Goal: Information Seeking & Learning: Find specific fact

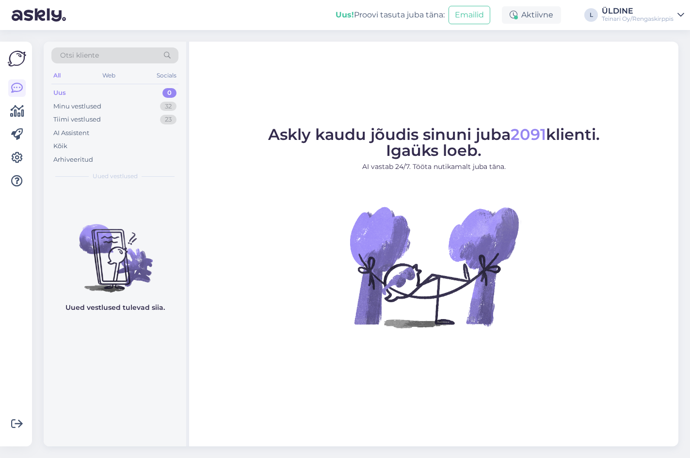
click at [101, 52] on div "Otsi kliente" at bounding box center [114, 55] width 127 height 16
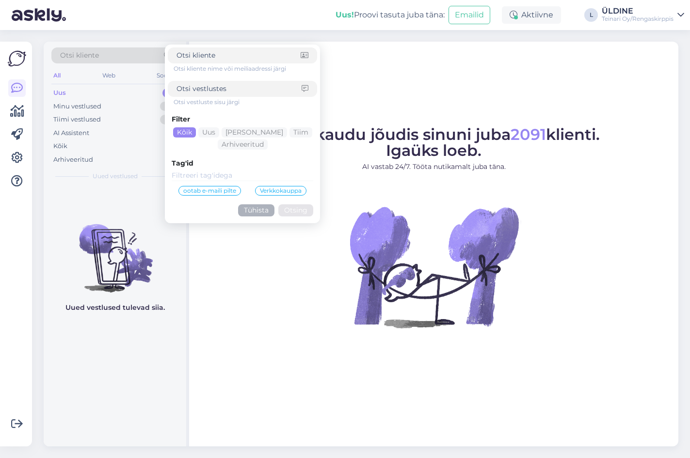
click at [234, 87] on input at bounding box center [238, 89] width 125 height 10
type input "rinta"
click at [293, 211] on button "Otsing" at bounding box center [295, 211] width 35 height 12
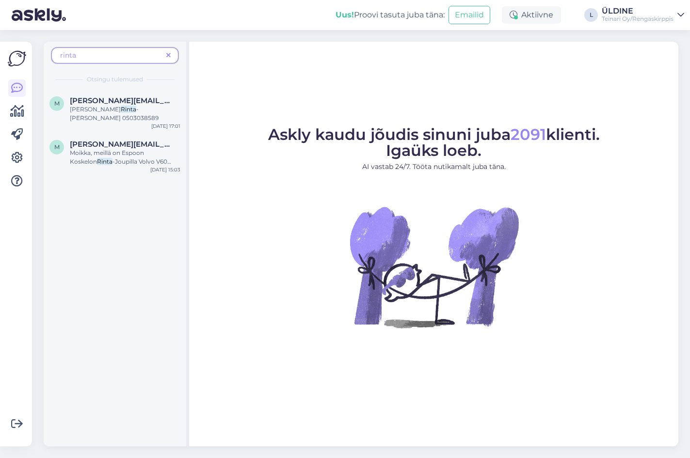
click at [165, 52] on span at bounding box center [168, 55] width 12 height 10
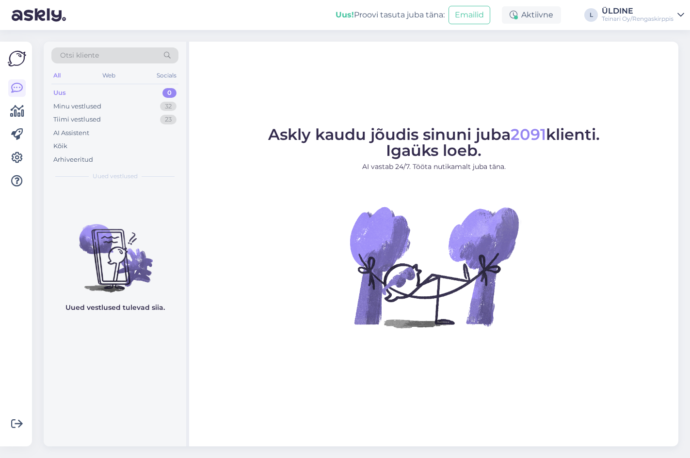
click at [123, 54] on div "Otsi kliente" at bounding box center [114, 55] width 127 height 16
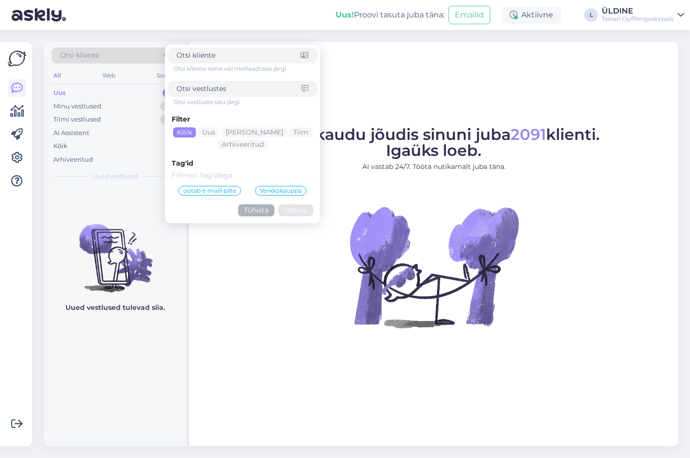
click at [214, 86] on input at bounding box center [238, 89] width 125 height 10
type input "joona"
click at [294, 207] on button "Otsing" at bounding box center [295, 211] width 35 height 12
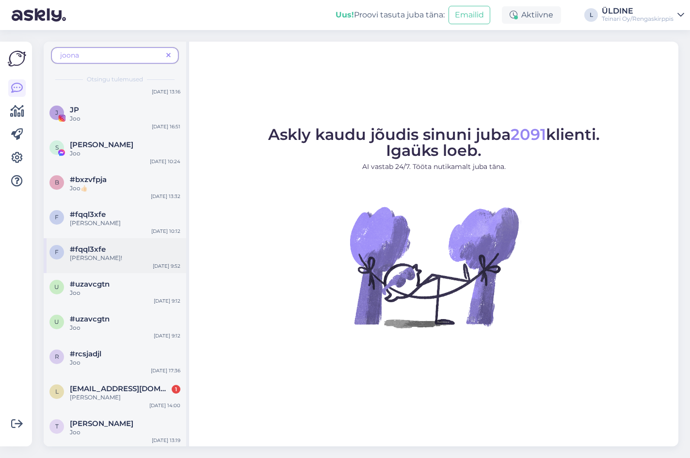
scroll to position [70, 0]
click at [99, 52] on span "joona" at bounding box center [111, 55] width 102 height 10
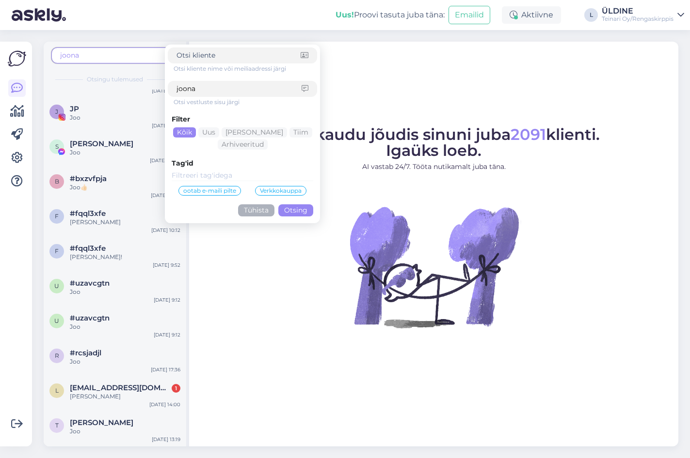
click at [232, 90] on input "joona" at bounding box center [238, 89] width 125 height 10
type input "[PERSON_NAME]"
click at [306, 209] on button "Otsing" at bounding box center [295, 211] width 35 height 12
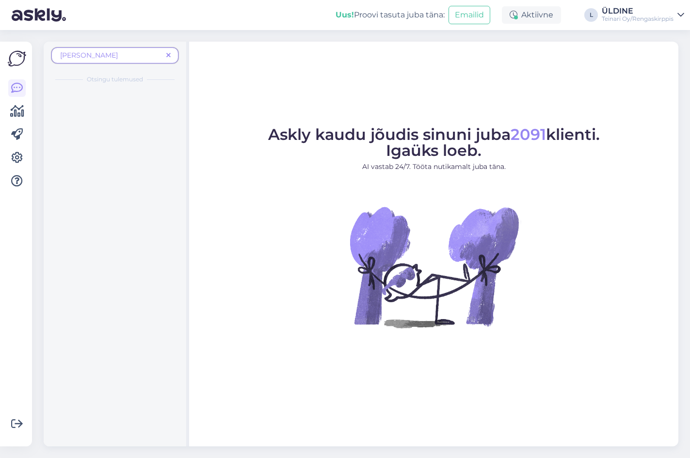
scroll to position [0, 0]
click at [113, 112] on span "Moi ! Löysin teiltä käytetyt vanteet ja renkaat, jotka sopivat tarpeisiimme. Yr…" at bounding box center [124, 144] width 108 height 77
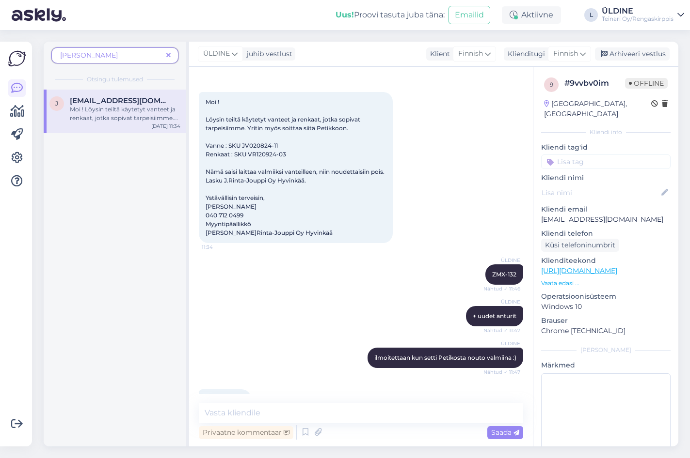
scroll to position [14, 0]
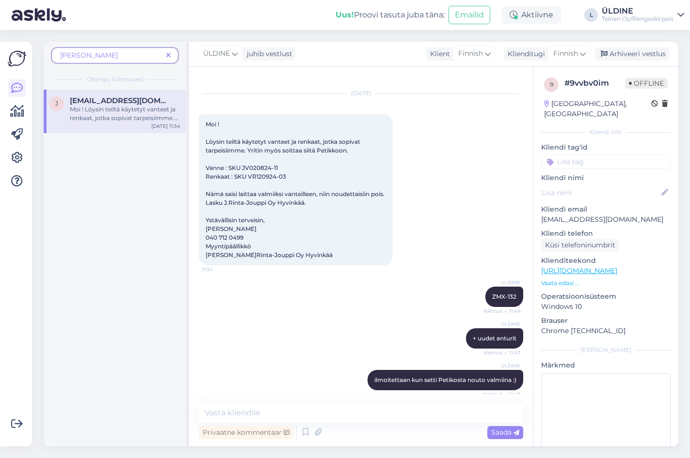
drag, startPoint x: 312, startPoint y: 208, endPoint x: 354, endPoint y: 130, distance: 88.9
click at [399, 141] on div at bounding box center [397, 189] width 9 height 151
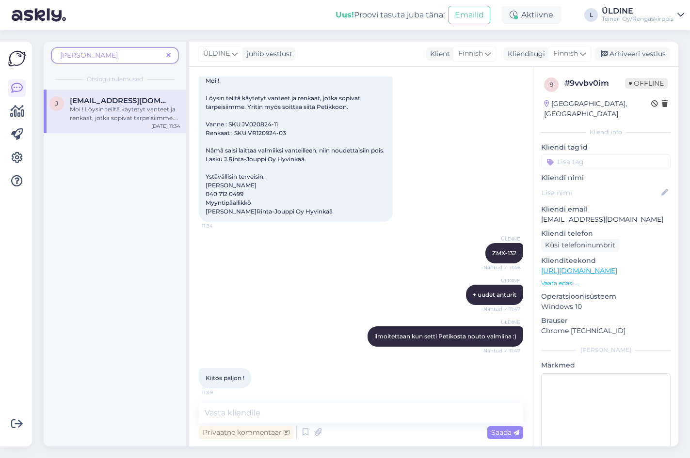
scroll to position [58, 0]
drag, startPoint x: 100, startPoint y: 378, endPoint x: 103, endPoint y: 374, distance: 5.2
click at [103, 374] on div "[PERSON_NAME] [PERSON_NAME][EMAIL_ADDRESS][DOMAIN_NAME] Moi ! Löysin teiltä käy…" at bounding box center [115, 268] width 142 height 357
